Goal: Task Accomplishment & Management: Use online tool/utility

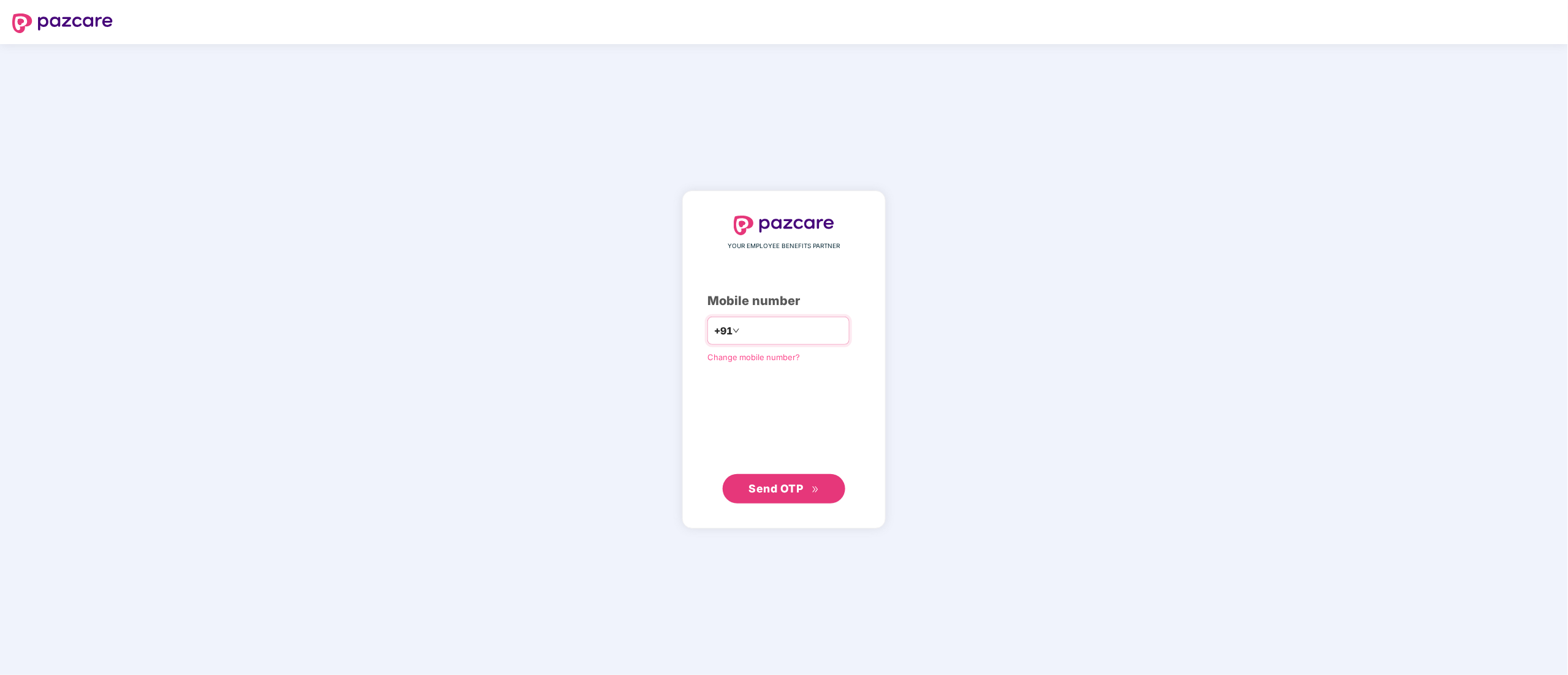
click at [779, 328] on input "number" at bounding box center [792, 331] width 101 height 20
type input "**********"
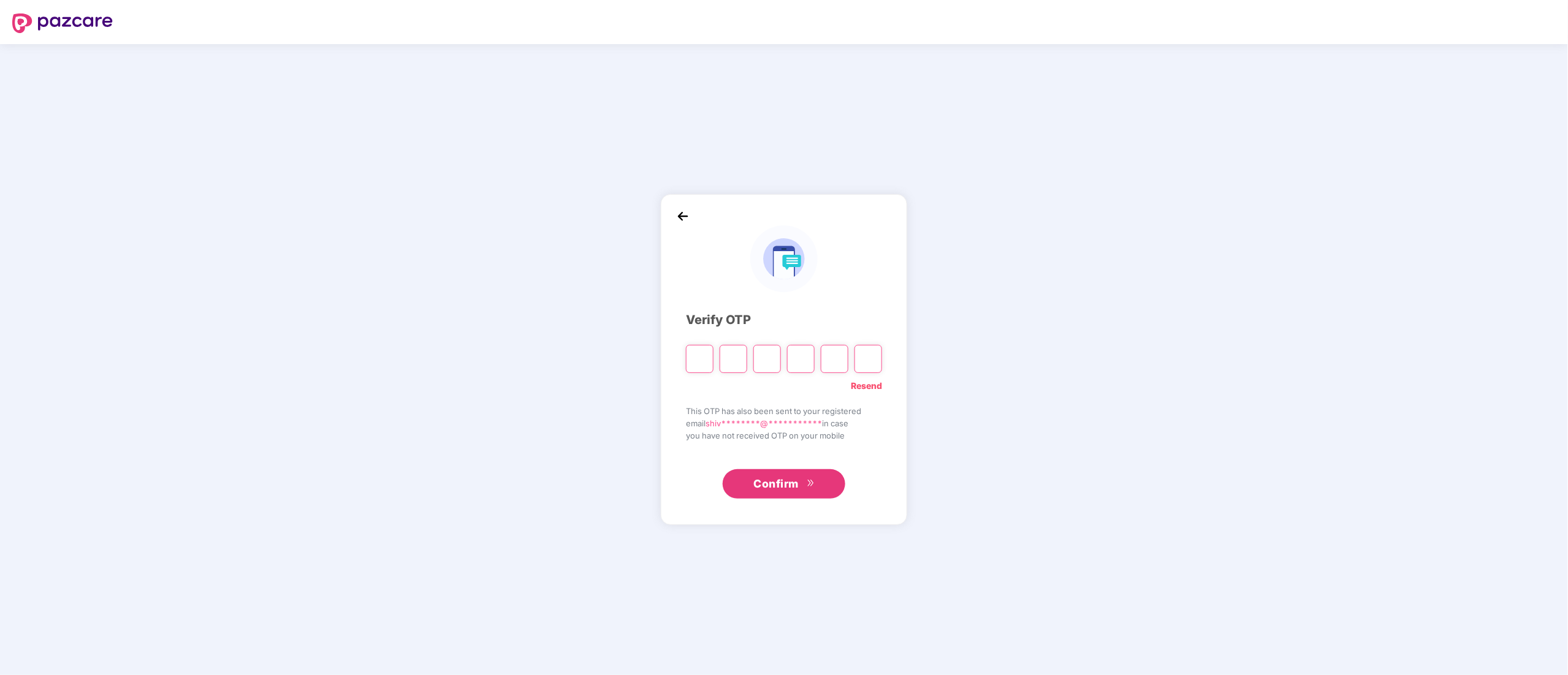
type input "*"
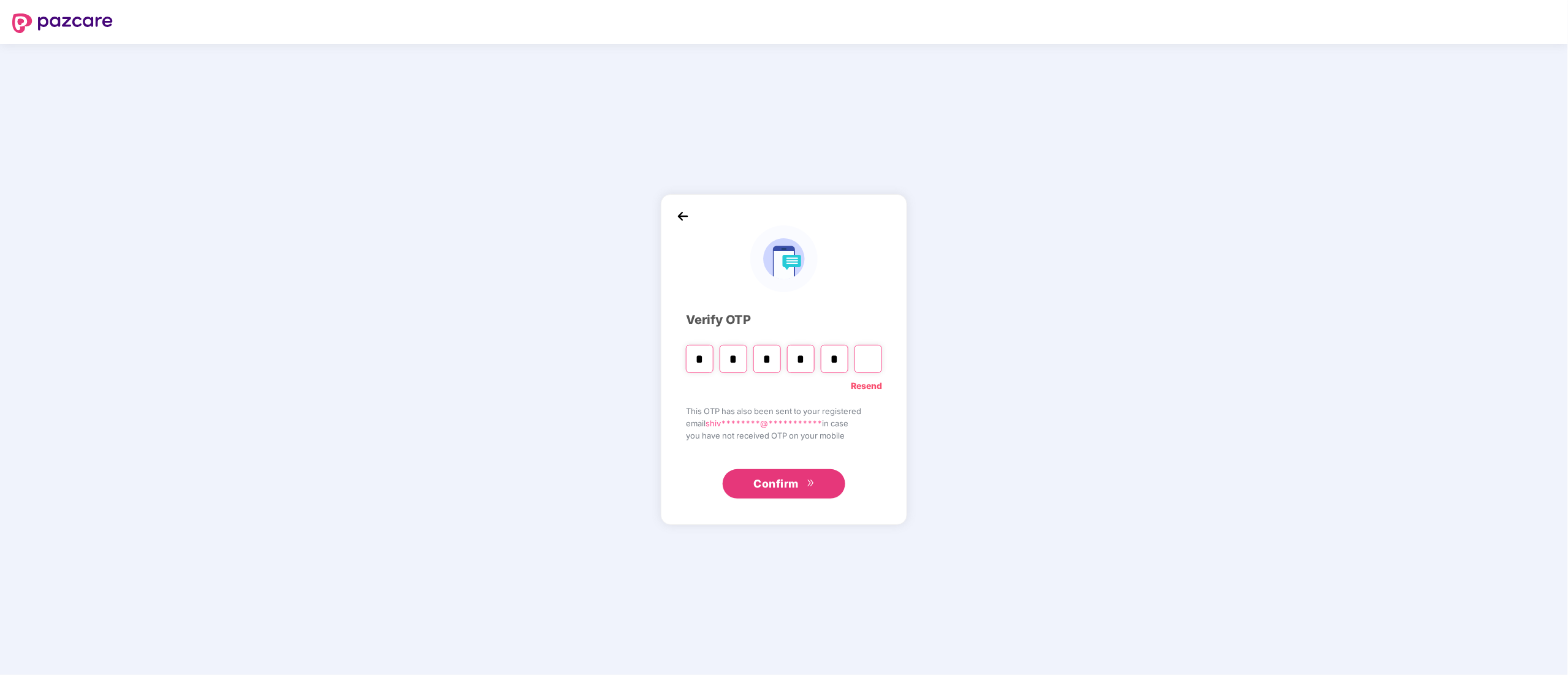
type input "*"
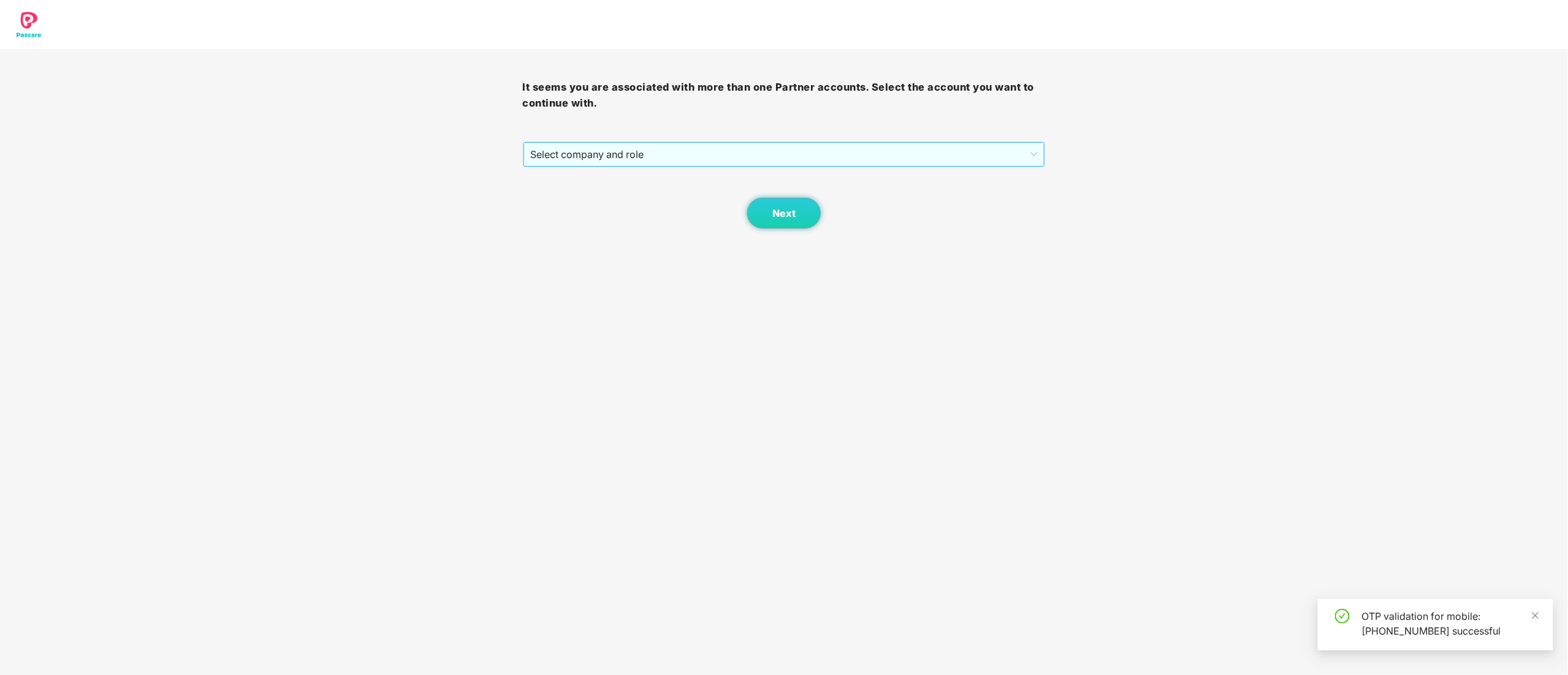
click at [609, 152] on span "Select company and role" at bounding box center [784, 154] width 507 height 23
drag, startPoint x: 591, startPoint y: 200, endPoint x: 633, endPoint y: 208, distance: 42.8
click at [591, 201] on div "Pazcare - CUSTOMER_SUCCESS" at bounding box center [785, 198] width 508 height 13
click at [764, 234] on body "It seems you are associated with more than one Partner accounts. Select the acc…" at bounding box center [784, 337] width 1568 height 675
click at [770, 220] on button "Next" at bounding box center [784, 213] width 73 height 31
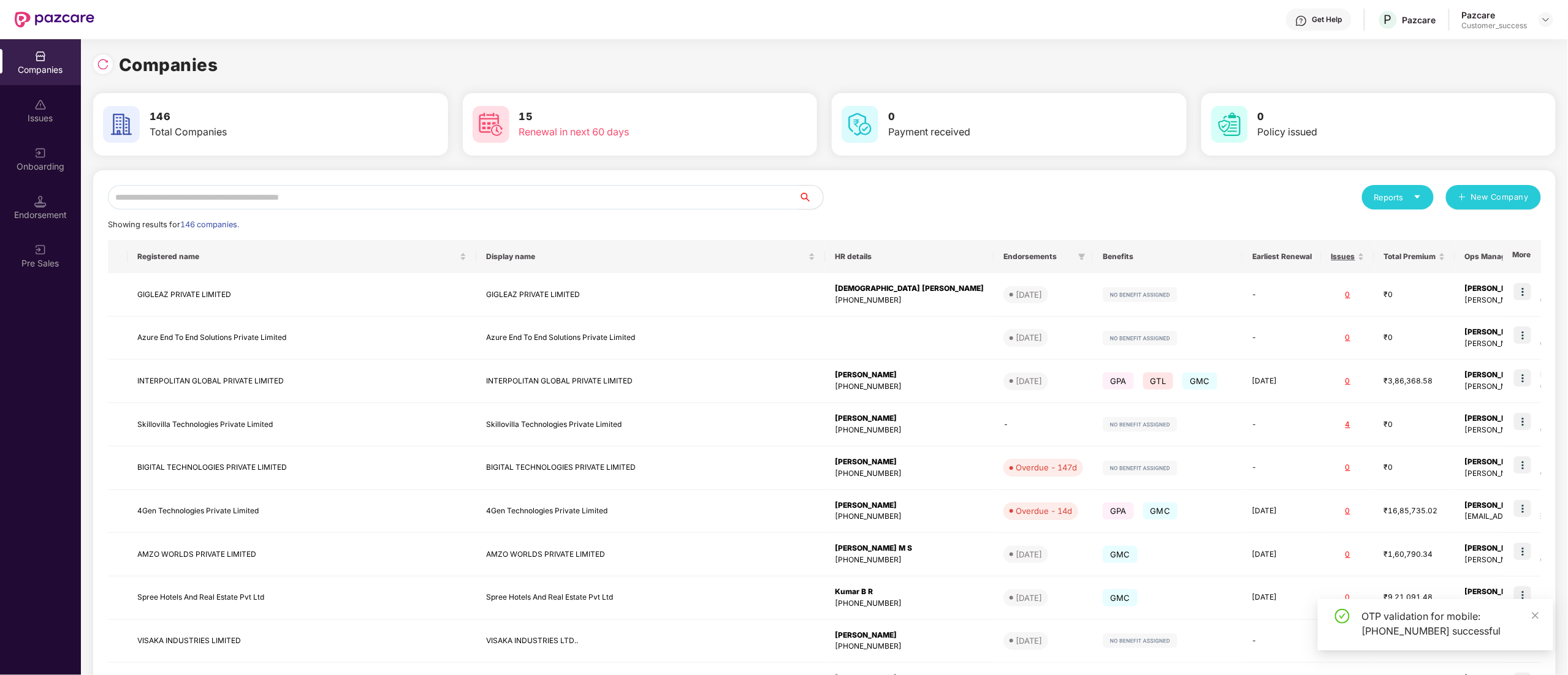
click at [304, 197] on input "text" at bounding box center [453, 197] width 691 height 25
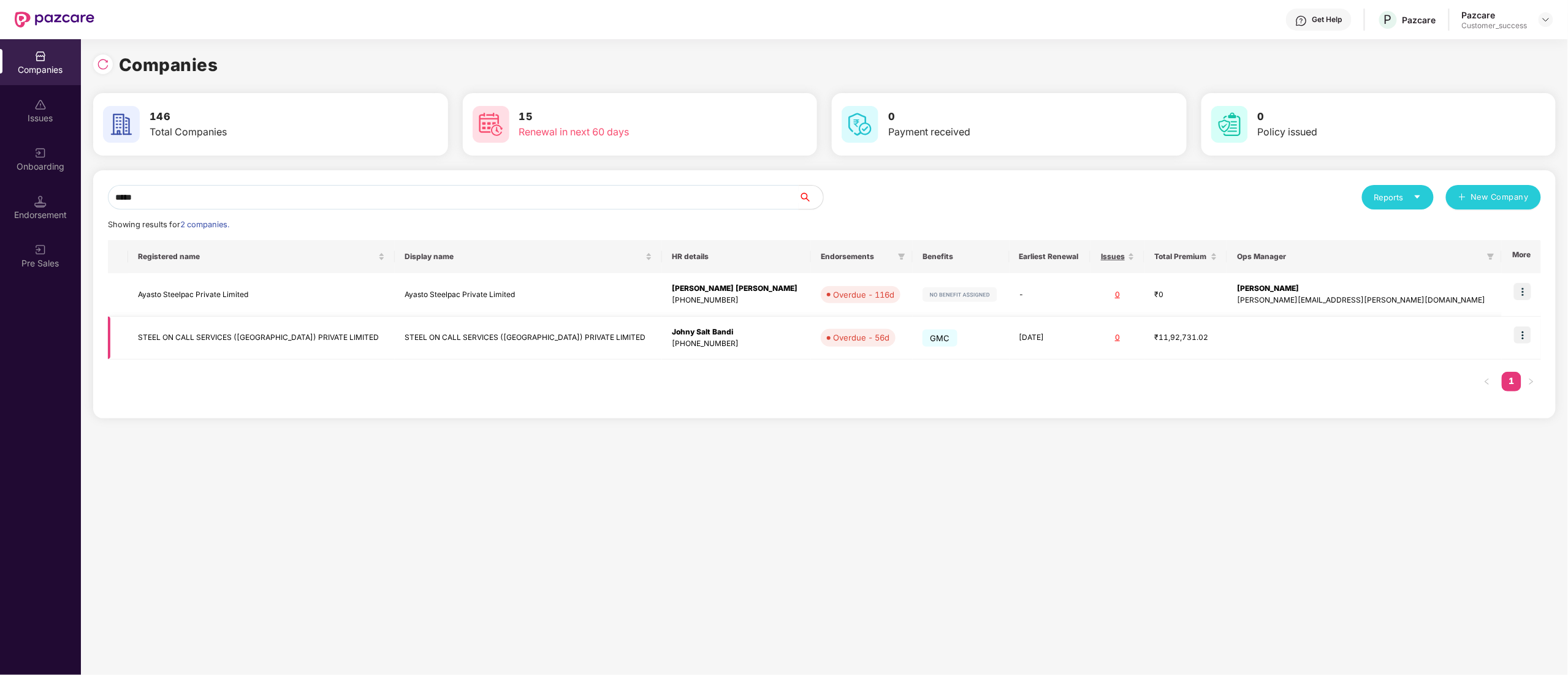
type input "*****"
click at [1529, 335] on img at bounding box center [1523, 335] width 17 height 17
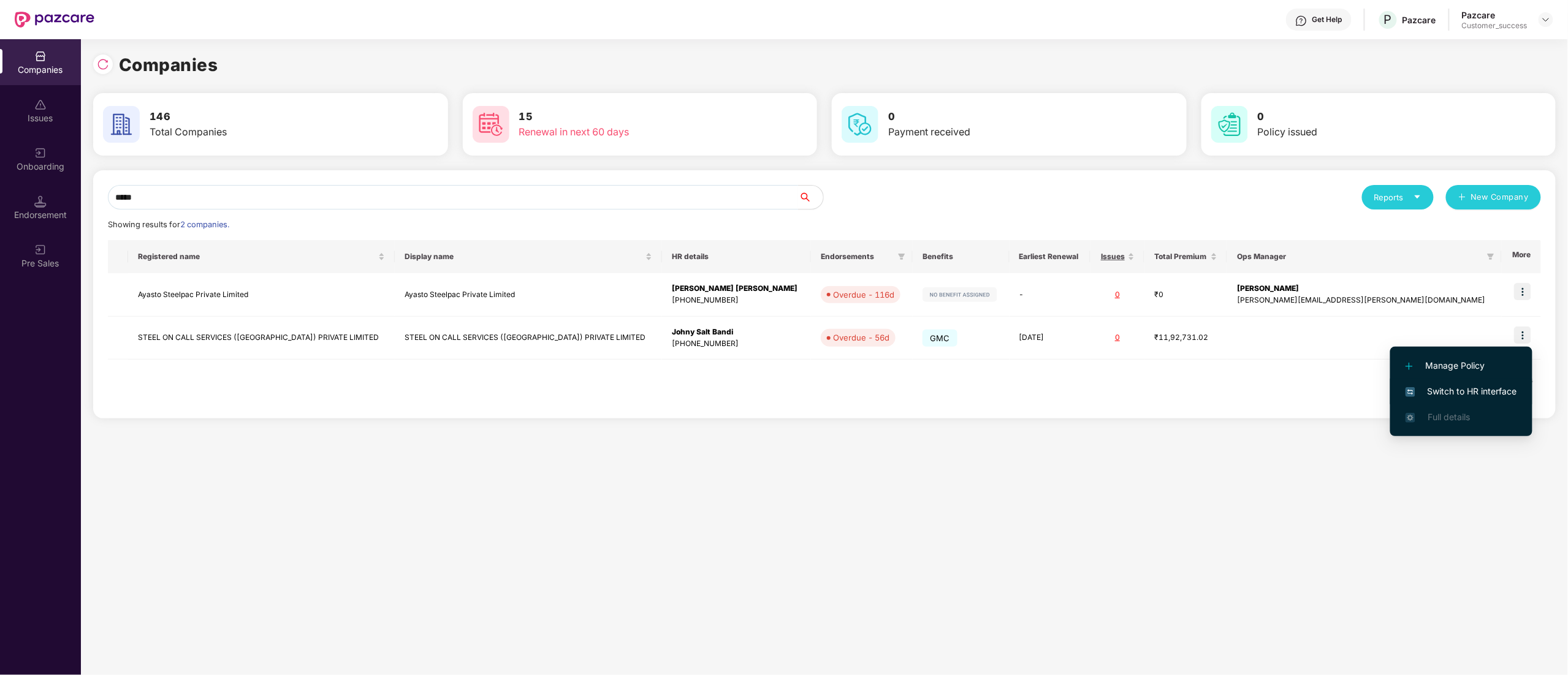
click at [1485, 391] on span "Switch to HR interface" at bounding box center [1461, 391] width 111 height 13
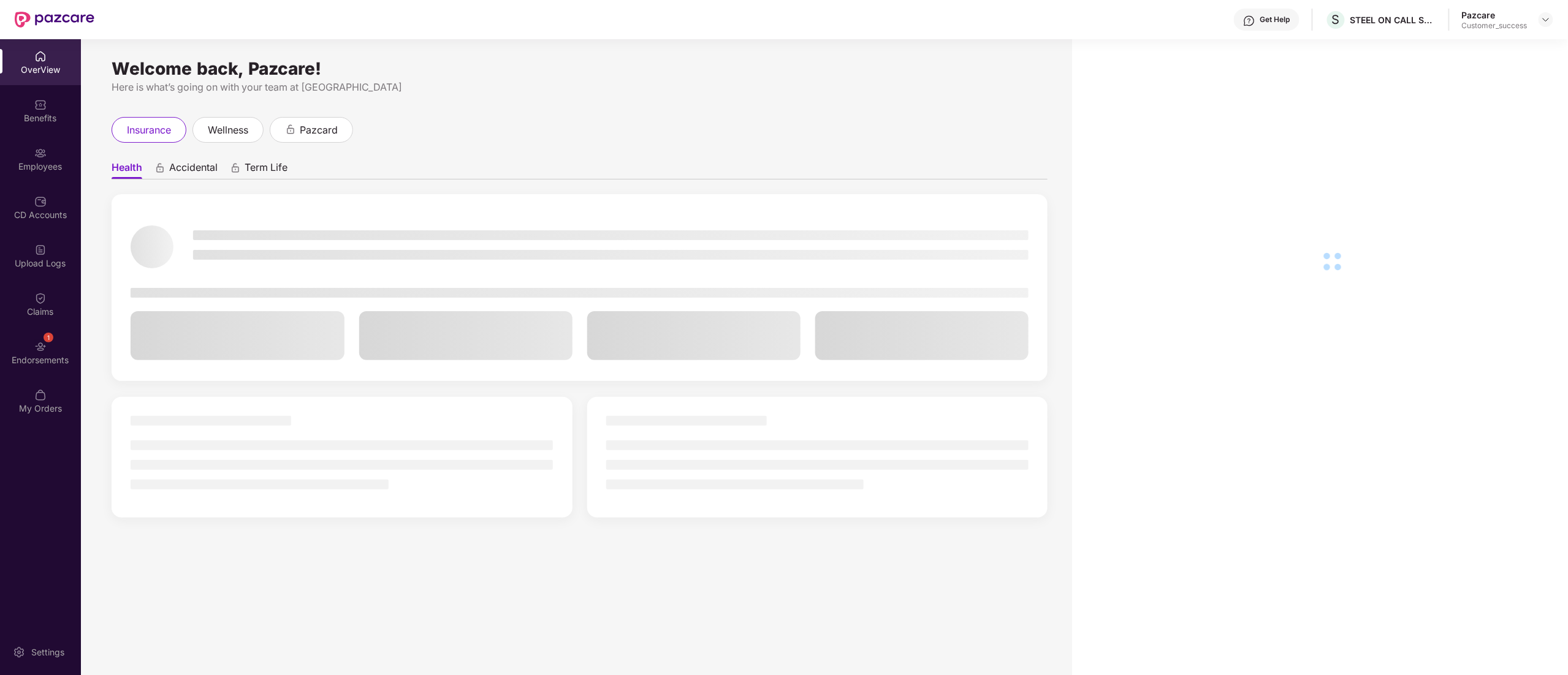
click at [27, 152] on div "Employees" at bounding box center [40, 158] width 81 height 46
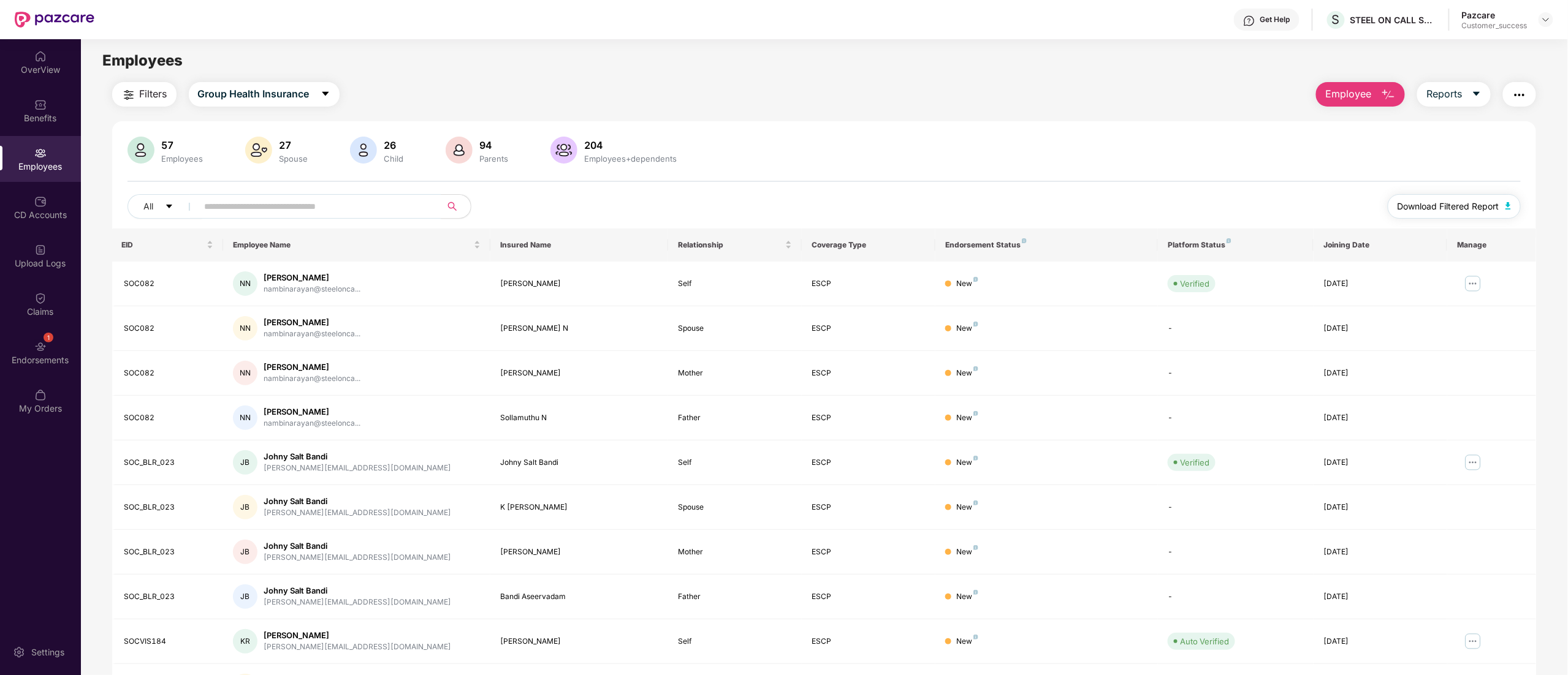
click at [1429, 202] on span "Download Filtered Report" at bounding box center [1448, 206] width 102 height 13
